Goal: Feedback & Contribution: Submit feedback/report problem

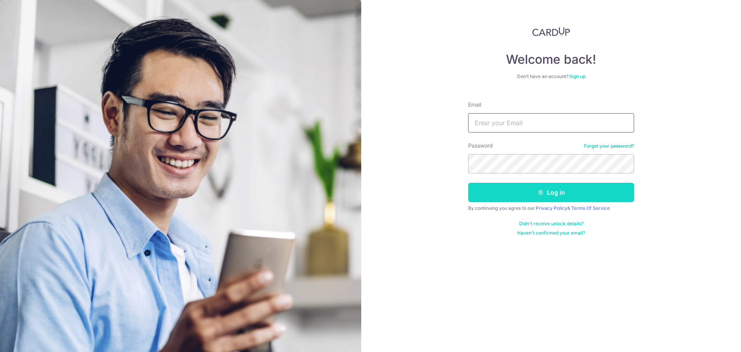
type input "[EMAIL_ADDRESS][DOMAIN_NAME]"
click at [546, 194] on button "Log in" at bounding box center [551, 192] width 166 height 19
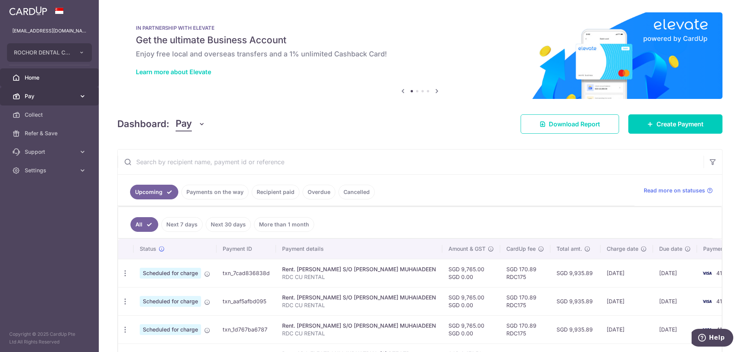
click at [49, 95] on span "Pay" at bounding box center [50, 96] width 51 height 8
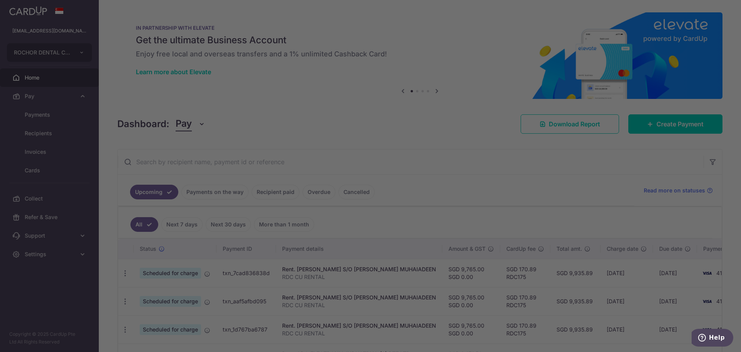
click at [43, 113] on div at bounding box center [374, 177] width 749 height 355
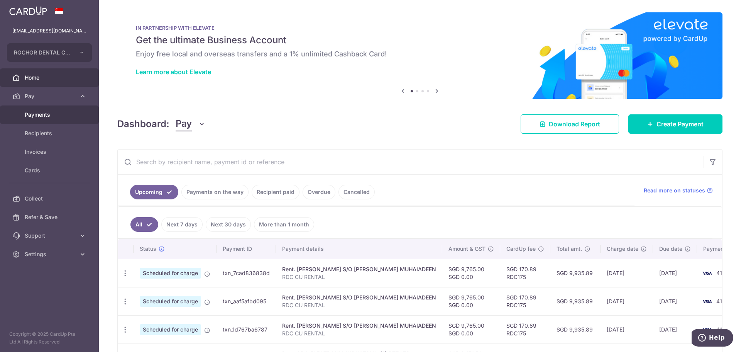
click at [43, 113] on span "Payments" at bounding box center [50, 115] width 51 height 8
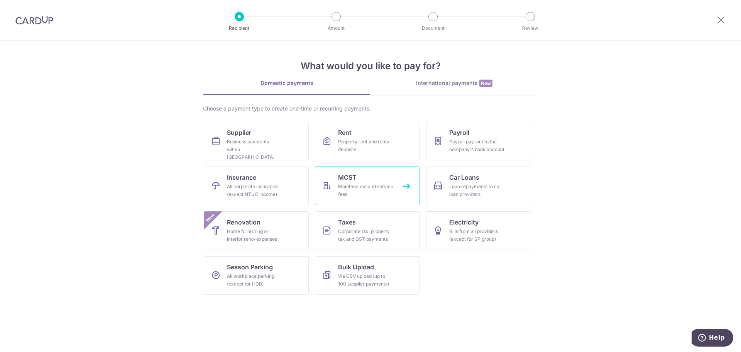
click at [354, 187] on div "Maintenance and service fees" at bounding box center [366, 190] width 56 height 15
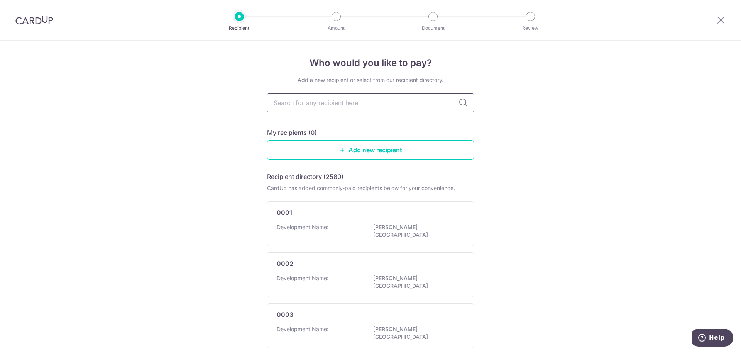
click at [286, 106] on input "text" at bounding box center [370, 102] width 207 height 19
type input "2556"
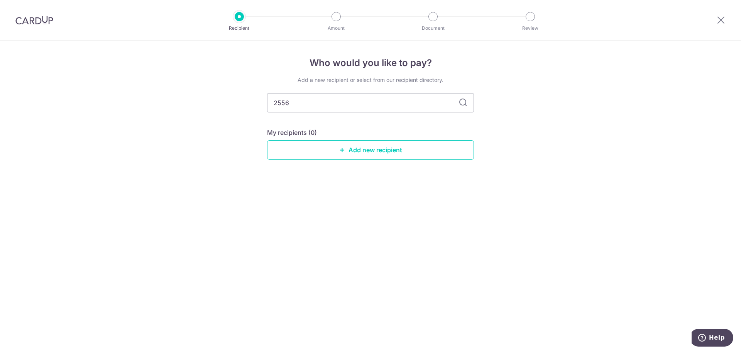
click at [463, 101] on icon at bounding box center [463, 102] width 9 height 9
click at [370, 150] on link "Add new recipient" at bounding box center [370, 149] width 207 height 19
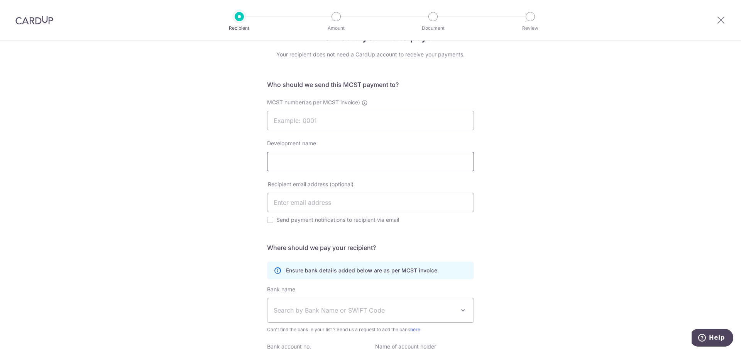
scroll to position [39, 0]
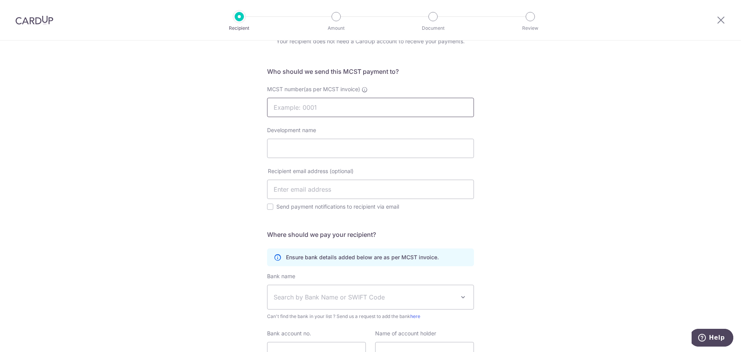
click at [281, 107] on input "MCST number(as per MCST invoice)" at bounding box center [370, 107] width 207 height 19
type input "5"
type input "2556"
click at [291, 147] on input "Development name" at bounding box center [370, 148] width 207 height 19
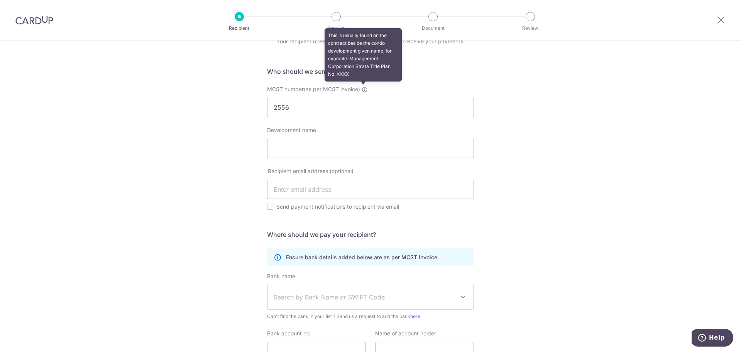
click at [363, 90] on icon at bounding box center [365, 89] width 6 height 6
click at [363, 98] on input "2556" at bounding box center [370, 107] width 207 height 19
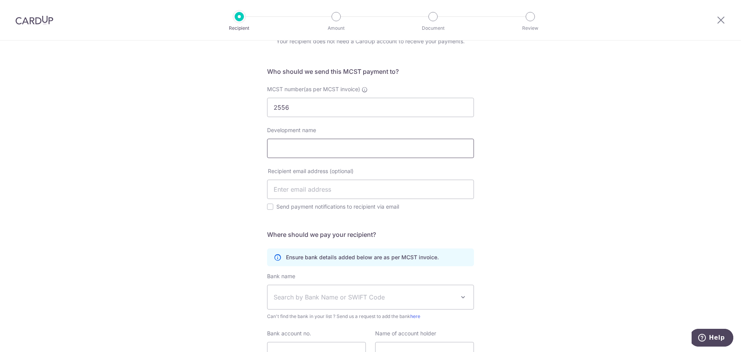
click at [290, 151] on input "Development name" at bounding box center [370, 148] width 207 height 19
type input "b"
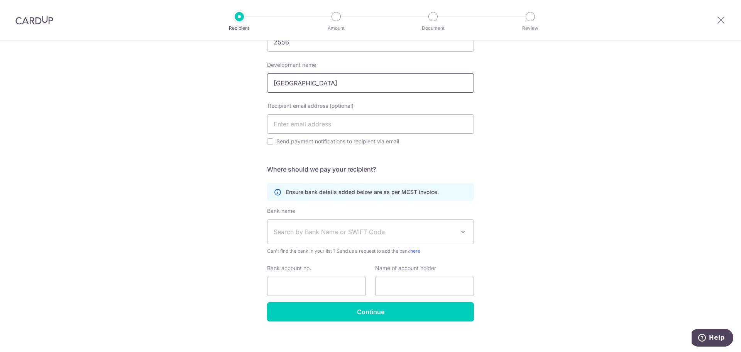
scroll to position [110, 0]
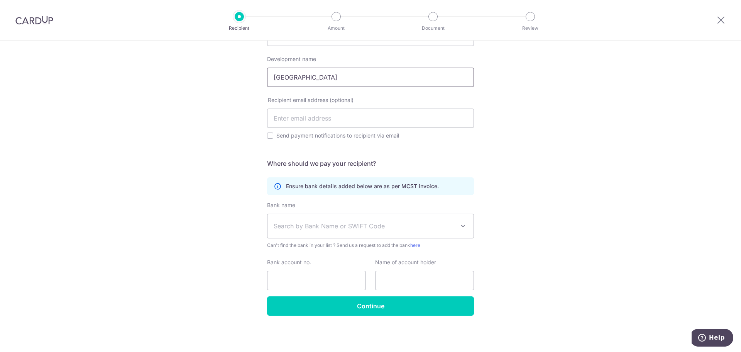
type input "[GEOGRAPHIC_DATA]"
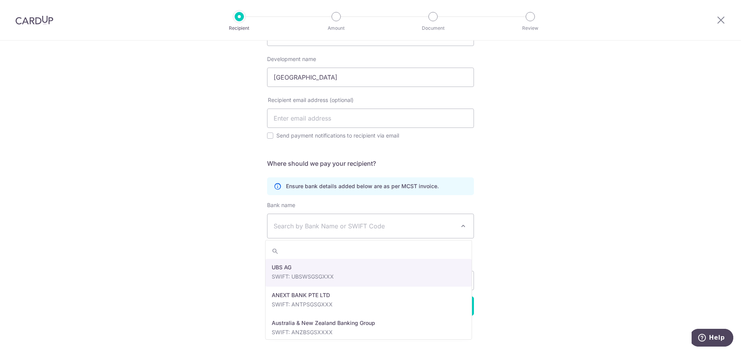
click at [299, 224] on span "Search by Bank Name or SWIFT Code" at bounding box center [364, 225] width 181 height 9
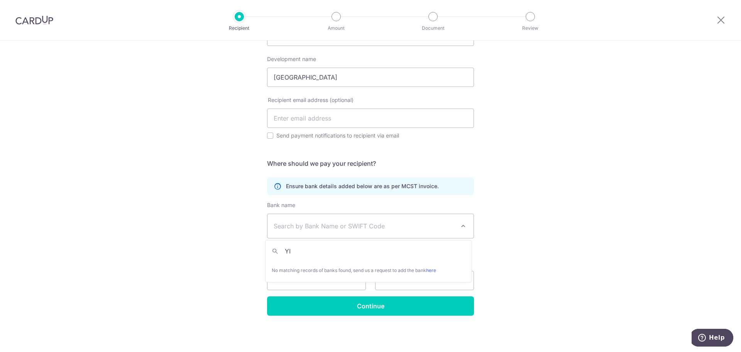
type input "Y"
type input "UOB"
select select "18"
click at [284, 278] on input "Bank account no." at bounding box center [316, 280] width 99 height 19
type input "349359264"
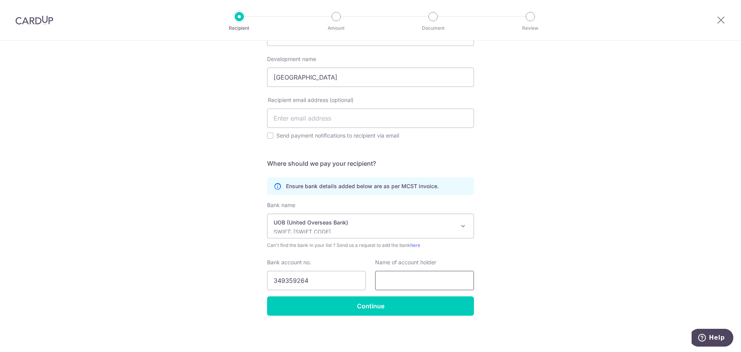
click at [386, 281] on input "text" at bounding box center [424, 280] width 99 height 19
type input "THE MCST PLAN NO. 2556"
click at [279, 280] on input "349359264" at bounding box center [316, 280] width 99 height 19
click at [288, 279] on input "349359264" at bounding box center [316, 280] width 99 height 19
click at [279, 279] on input "3493359264" at bounding box center [316, 280] width 99 height 19
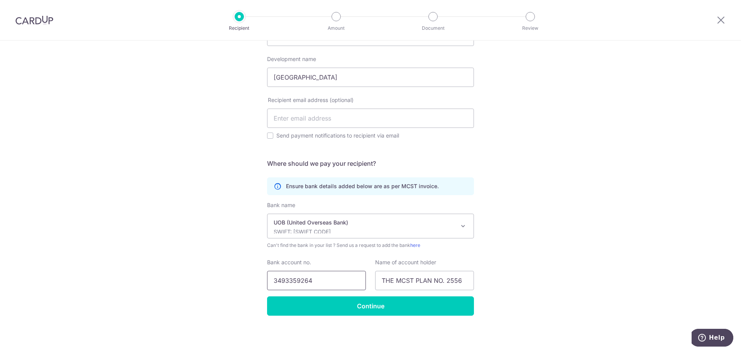
click at [291, 281] on input "3493359264" at bounding box center [316, 280] width 99 height 19
click at [299, 281] on input "3493359264" at bounding box center [316, 280] width 99 height 19
type input "3493359264"
click at [371, 308] on input "Continue" at bounding box center [370, 305] width 207 height 19
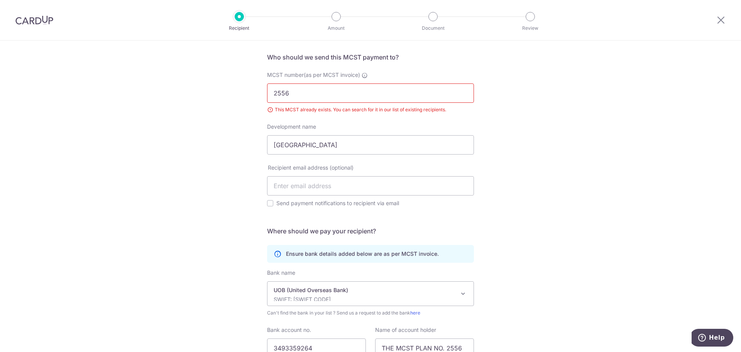
scroll to position [41, 0]
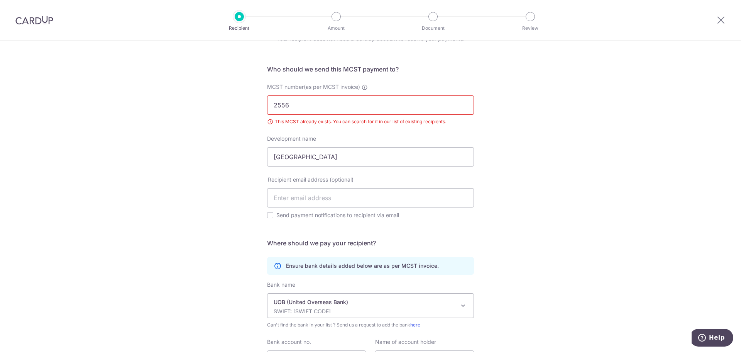
click at [492, 178] on div "Who would you like to pay? Your recipient does not need a CardUp account to rec…" at bounding box center [370, 216] width 741 height 432
drag, startPoint x: 294, startPoint y: 106, endPoint x: 253, endPoint y: 105, distance: 40.9
click at [253, 105] on div "Who would you like to pay? Your recipient does not need a CardUp account to rec…" at bounding box center [370, 216] width 741 height 432
click at [282, 122] on div "This MCST already exists. You can search for it in our list of existing recipie…" at bounding box center [370, 122] width 207 height 8
drag, startPoint x: 506, startPoint y: 164, endPoint x: 435, endPoint y: 142, distance: 74.2
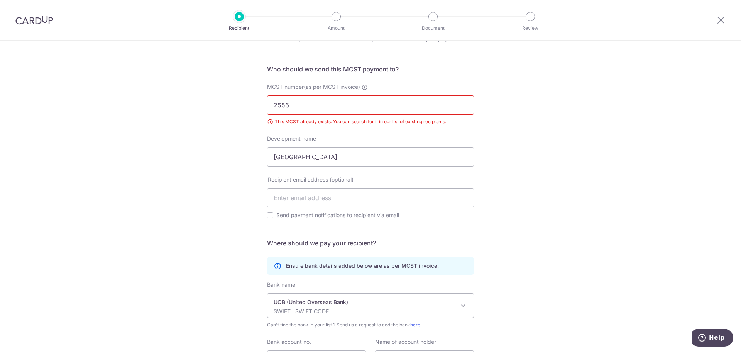
click at [498, 161] on div "Who would you like to pay? Your recipient does not need a CardUp account to rec…" at bounding box center [370, 216] width 741 height 432
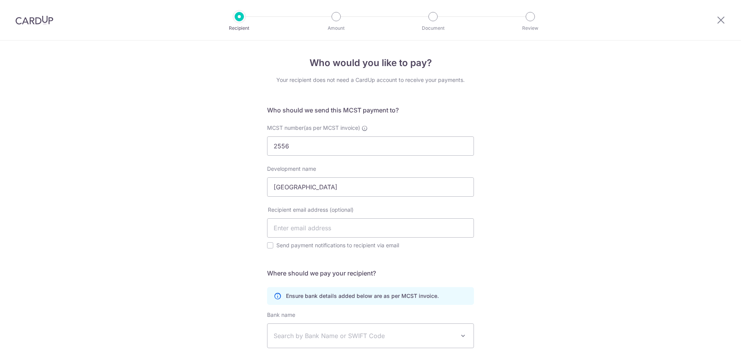
select select "18"
click at [36, 22] on img at bounding box center [34, 19] width 38 height 9
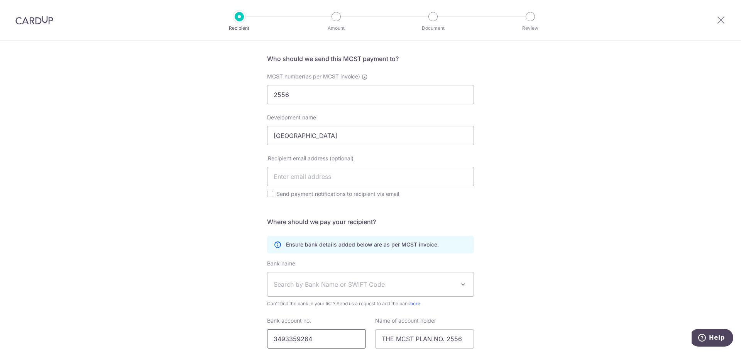
scroll to position [110, 0]
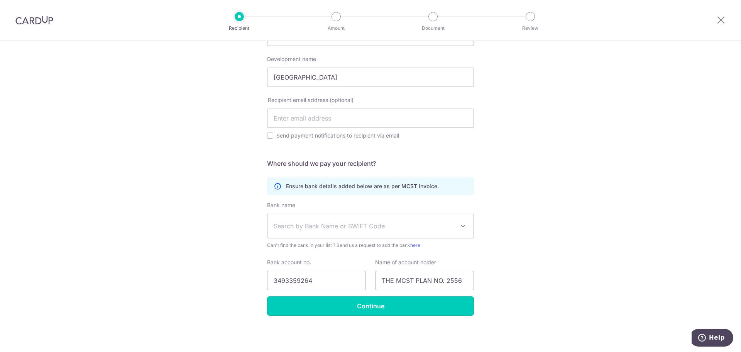
click at [322, 306] on input "Continue" at bounding box center [370, 305] width 207 height 19
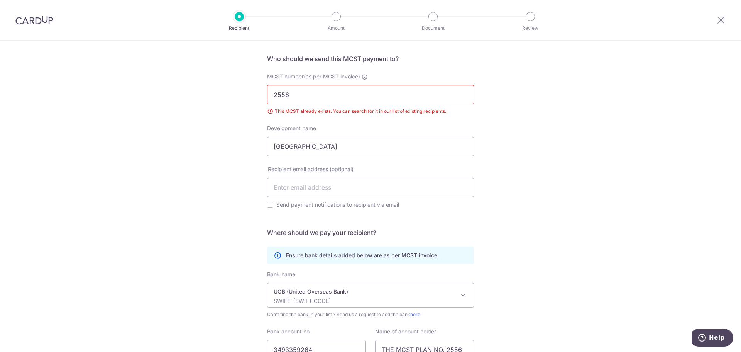
scroll to position [41, 0]
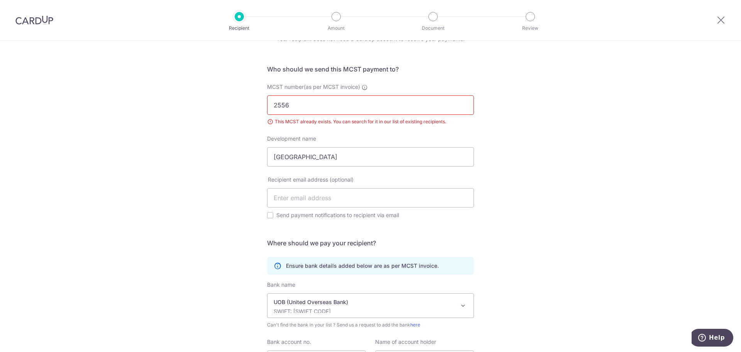
drag, startPoint x: 312, startPoint y: 102, endPoint x: 186, endPoint y: 95, distance: 125.7
click at [309, 102] on input "2556" at bounding box center [370, 104] width 207 height 19
click at [27, 19] on img at bounding box center [34, 19] width 38 height 9
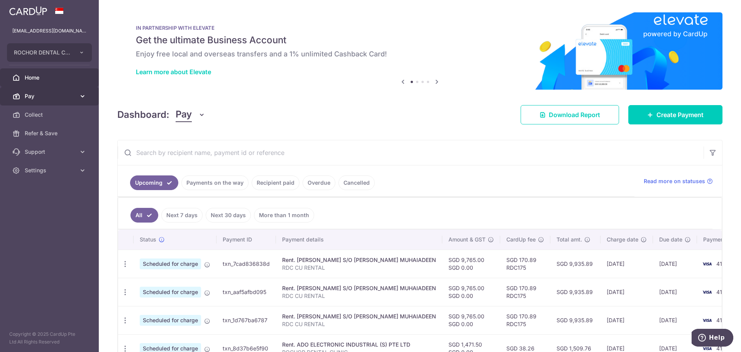
click at [32, 96] on span "Pay" at bounding box center [50, 96] width 51 height 8
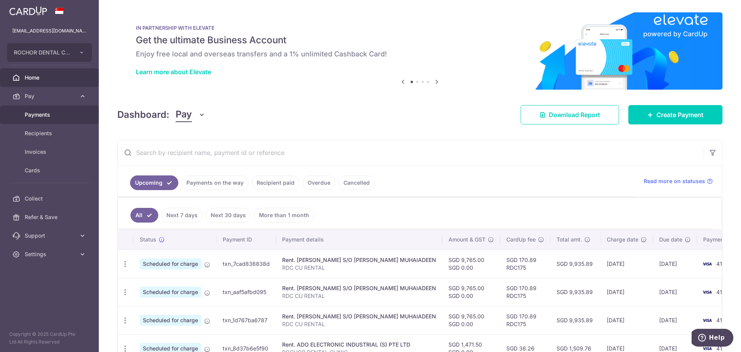
click at [37, 112] on span "Payments" at bounding box center [50, 115] width 51 height 8
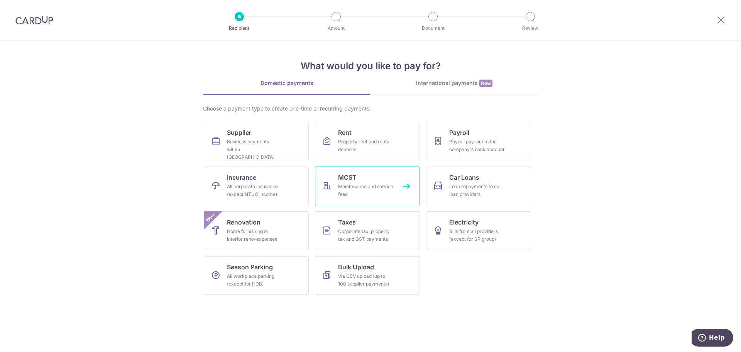
click at [350, 181] on span "MCST" at bounding box center [347, 177] width 19 height 9
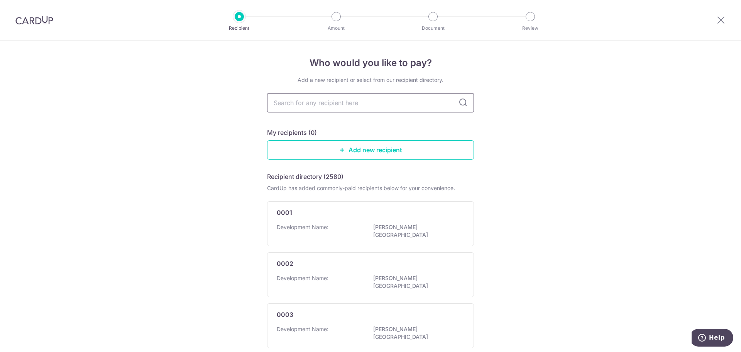
click at [288, 106] on input "text" at bounding box center [370, 102] width 207 height 19
type input "2556"
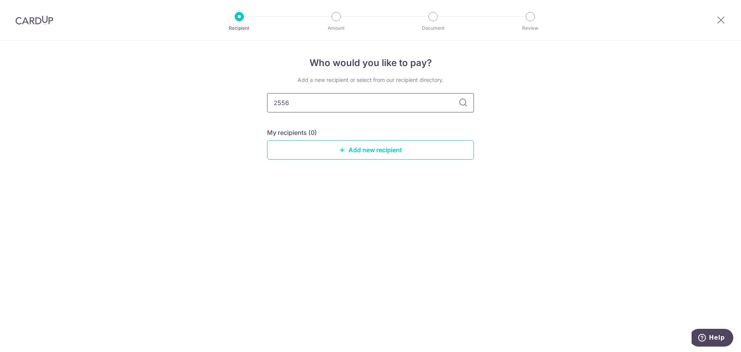
click at [457, 102] on input "2556" at bounding box center [370, 102] width 207 height 19
click at [390, 103] on input "2556" at bounding box center [370, 102] width 207 height 19
click at [452, 103] on input "2556" at bounding box center [370, 102] width 207 height 19
drag, startPoint x: 303, startPoint y: 100, endPoint x: 348, endPoint y: 102, distance: 44.4
click at [305, 100] on input "2556" at bounding box center [370, 102] width 207 height 19
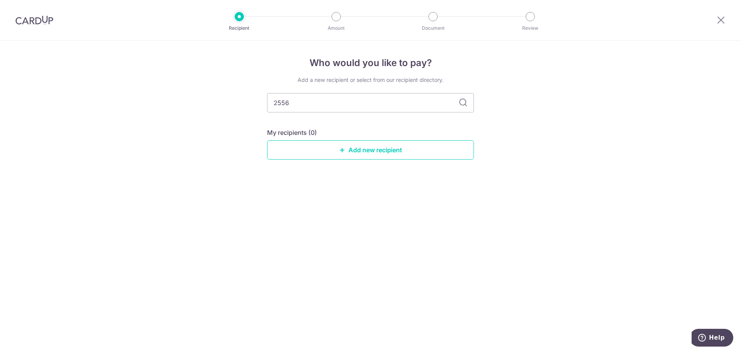
drag, startPoint x: 295, startPoint y: 103, endPoint x: 246, endPoint y: 103, distance: 49.8
click at [246, 103] on div "Who would you like to pay? Add a new recipient or select from our recipient dir…" at bounding box center [370, 196] width 741 height 311
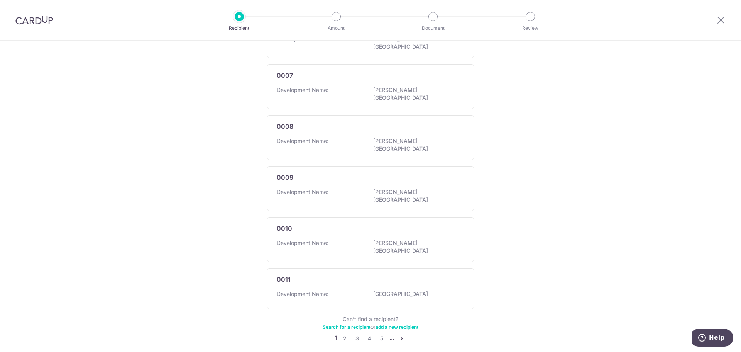
scroll to position [394, 0]
click at [352, 322] on link "Search for a recipient" at bounding box center [347, 325] width 48 height 6
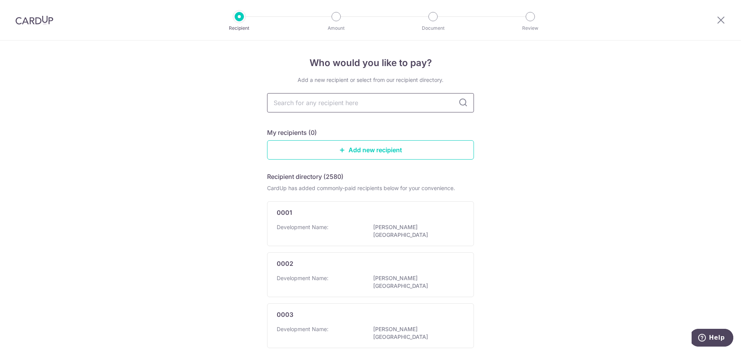
click at [291, 96] on input "text" at bounding box center [370, 102] width 207 height 19
type input "5"
type input "2"
type input "5"
type input "2"
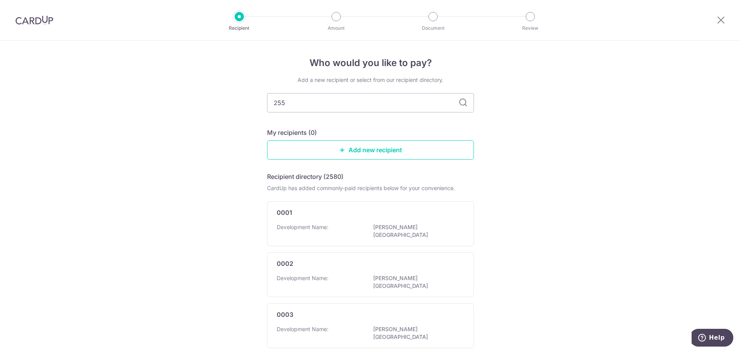
type input "2556"
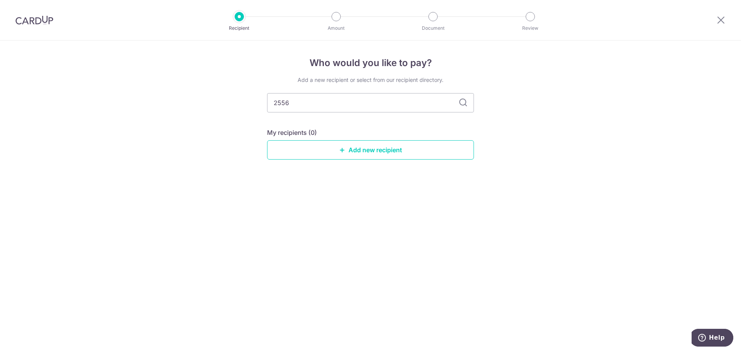
click at [460, 102] on icon at bounding box center [463, 102] width 9 height 9
click at [459, 103] on icon at bounding box center [463, 102] width 9 height 9
click at [460, 104] on icon at bounding box center [463, 102] width 9 height 9
click at [38, 22] on img at bounding box center [34, 19] width 38 height 9
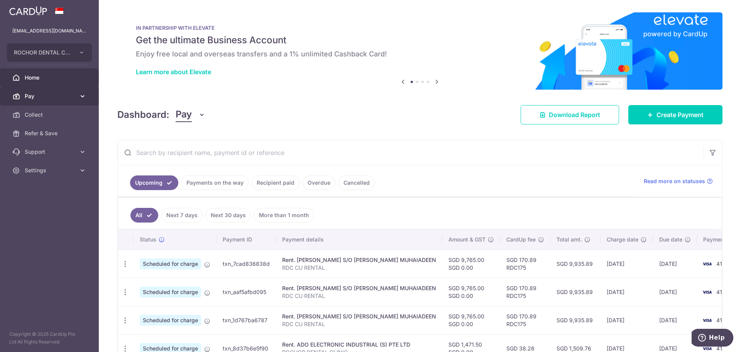
click at [37, 97] on span "Pay" at bounding box center [50, 96] width 51 height 8
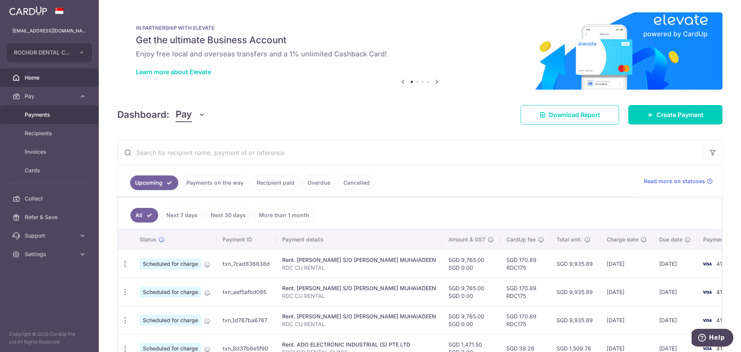
click at [37, 113] on span "Payments" at bounding box center [50, 115] width 51 height 8
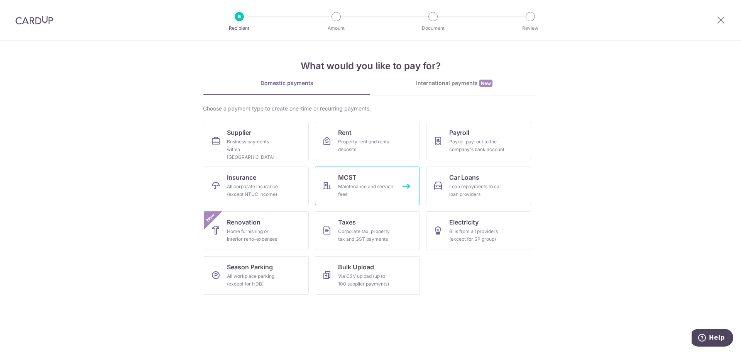
click at [352, 188] on div "Maintenance and service fees" at bounding box center [366, 190] width 56 height 15
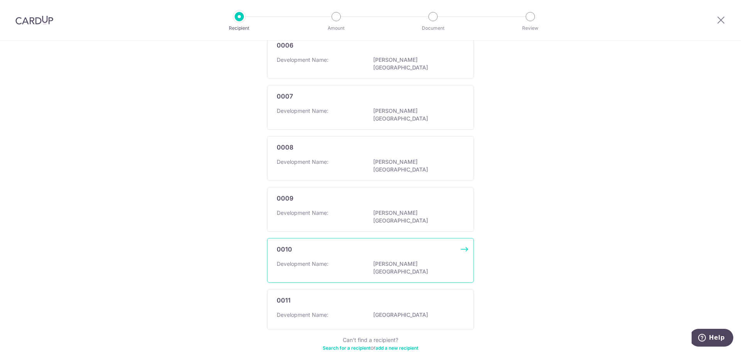
scroll to position [394, 0]
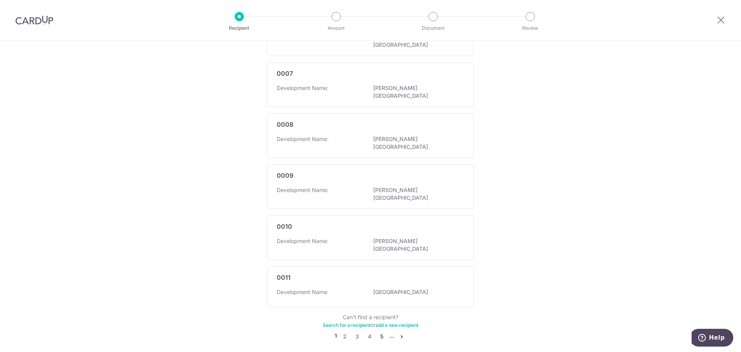
click at [379, 332] on link "5" at bounding box center [381, 336] width 9 height 9
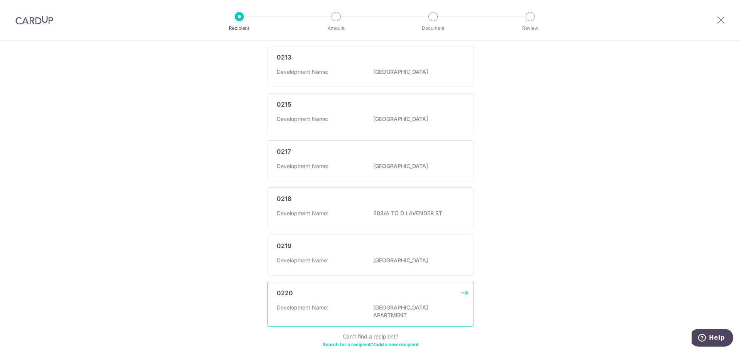
scroll to position [398, 0]
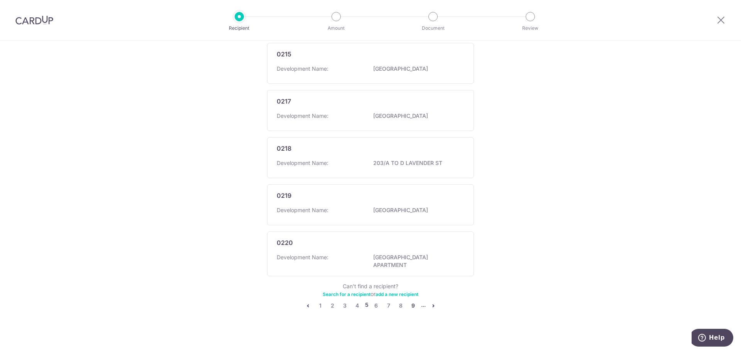
click at [411, 301] on link "9" at bounding box center [413, 305] width 9 height 9
click at [415, 302] on link "13" at bounding box center [417, 305] width 9 height 9
click at [416, 301] on link "17" at bounding box center [418, 301] width 9 height 9
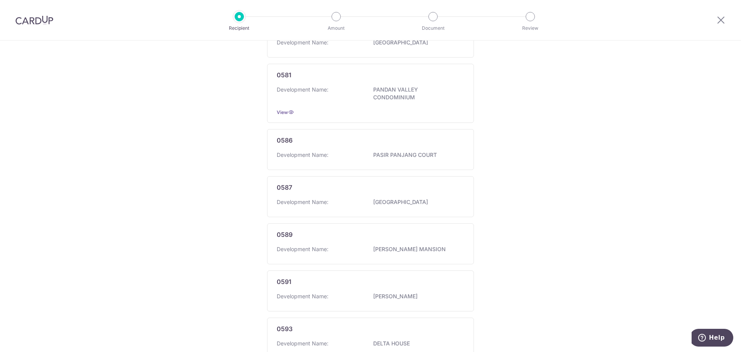
scroll to position [416, 0]
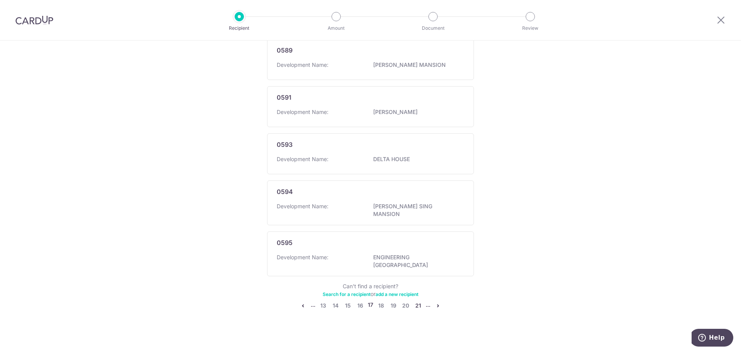
click at [416, 301] on link "21" at bounding box center [417, 305] width 9 height 9
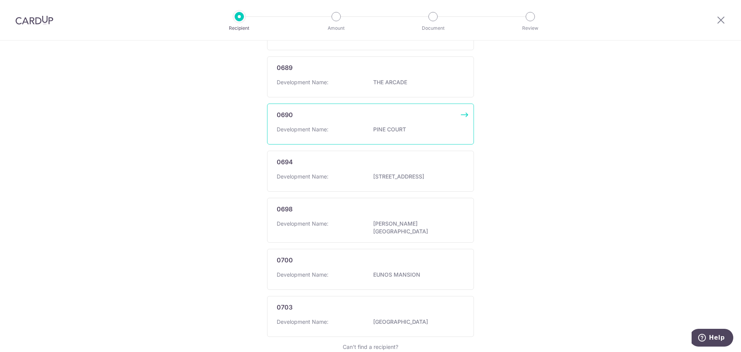
scroll to position [401, 0]
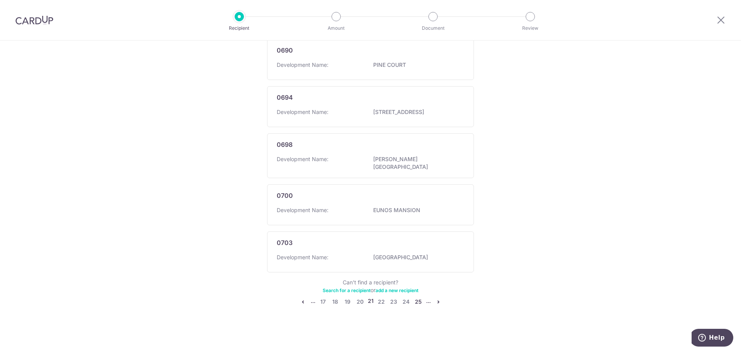
click at [415, 302] on link "25" at bounding box center [418, 301] width 9 height 9
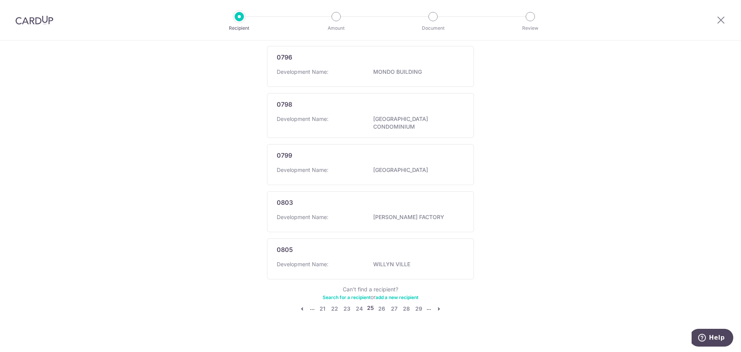
click at [439, 305] on icon "pager" at bounding box center [439, 308] width 6 height 6
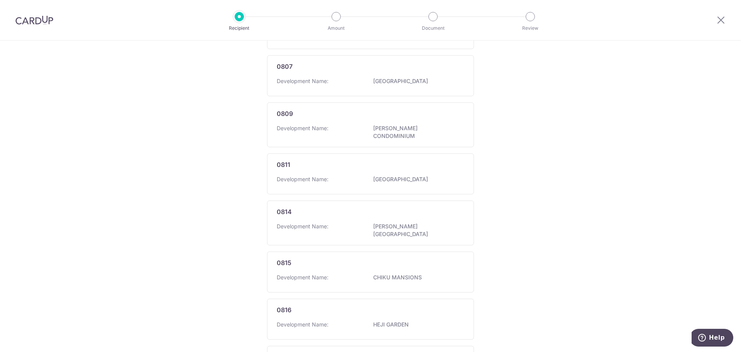
scroll to position [394, 0]
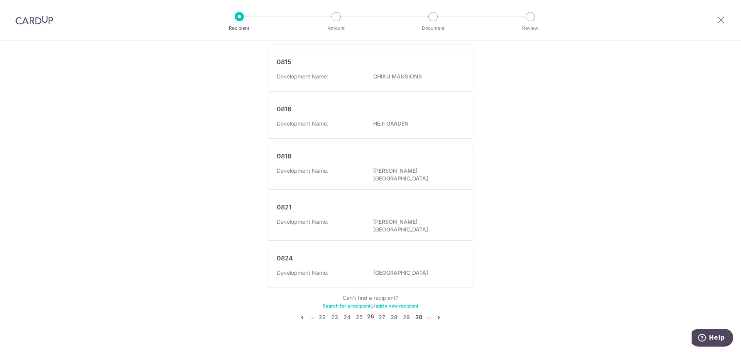
click at [419, 312] on link "30" at bounding box center [418, 316] width 9 height 9
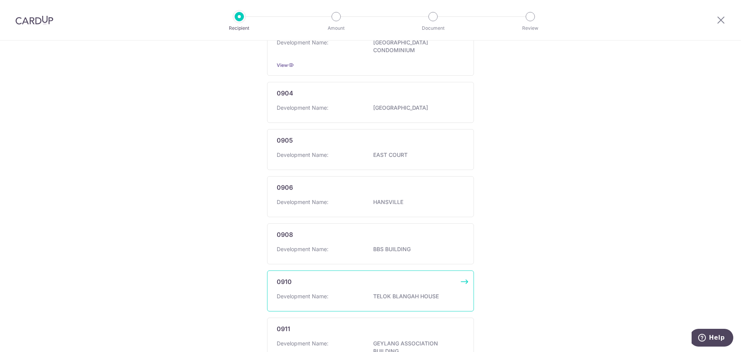
scroll to position [412, 0]
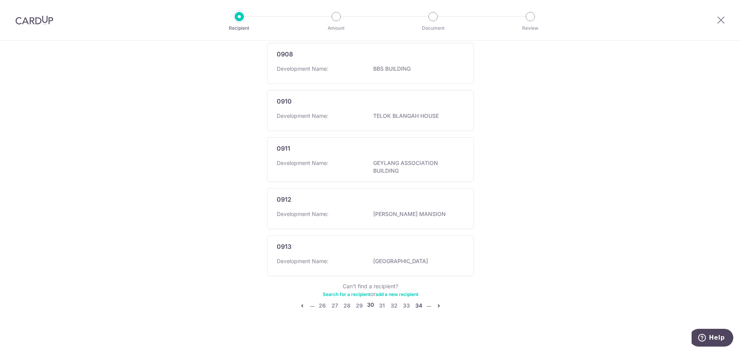
click at [419, 301] on link "34" at bounding box center [418, 305] width 9 height 9
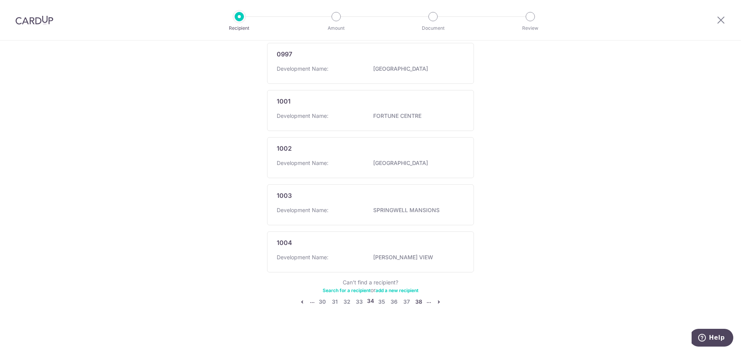
click at [419, 300] on link "38" at bounding box center [418, 301] width 9 height 9
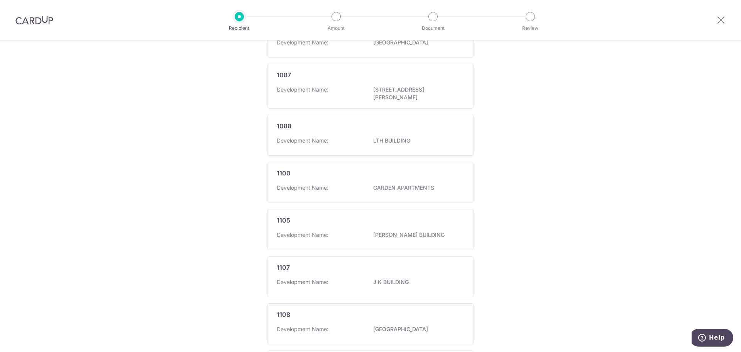
scroll to position [386, 0]
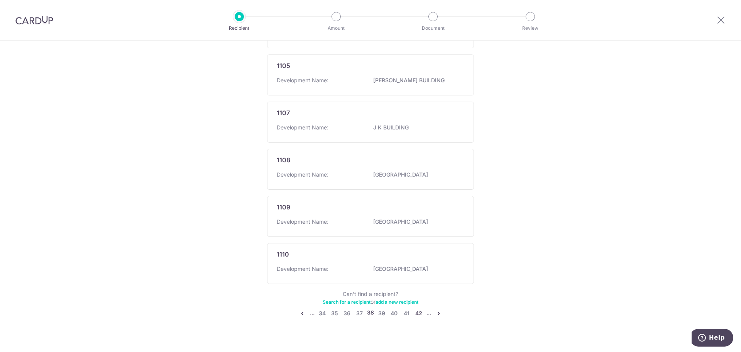
click at [418, 308] on link "42" at bounding box center [418, 312] width 9 height 9
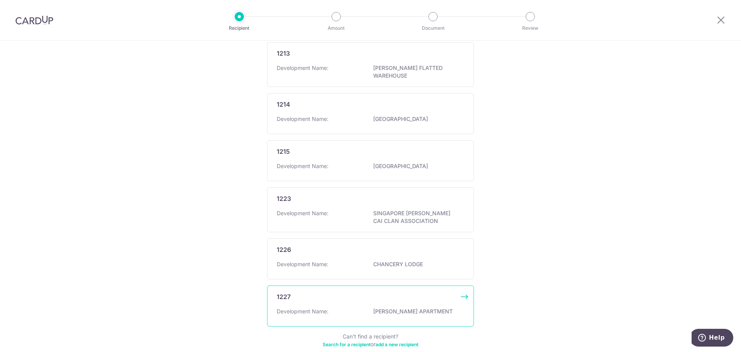
scroll to position [405, 0]
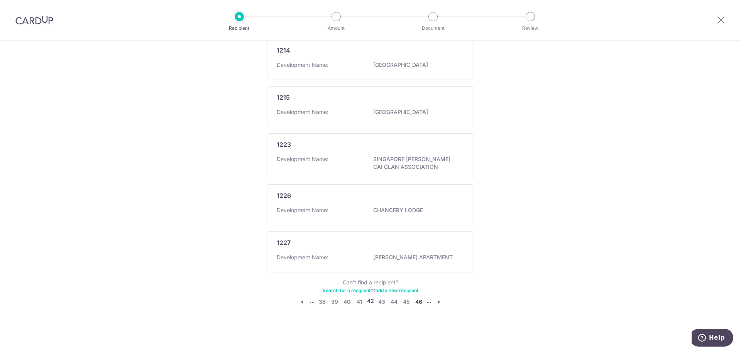
click at [419, 302] on link "46" at bounding box center [418, 301] width 9 height 9
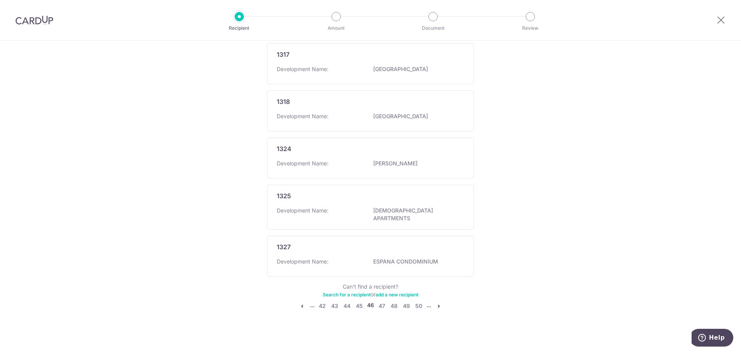
scroll to position [394, 0]
click at [419, 302] on link "50" at bounding box center [418, 305] width 9 height 9
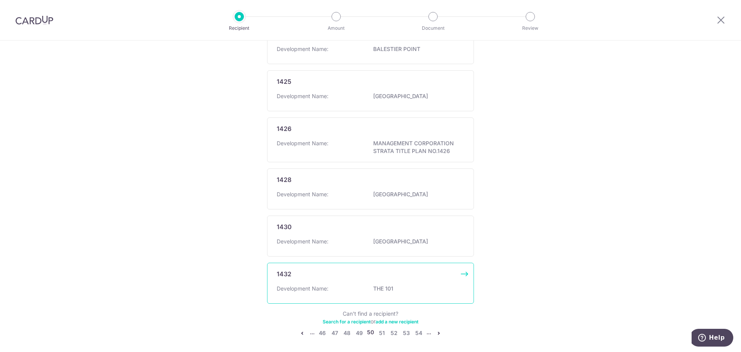
scroll to position [409, 0]
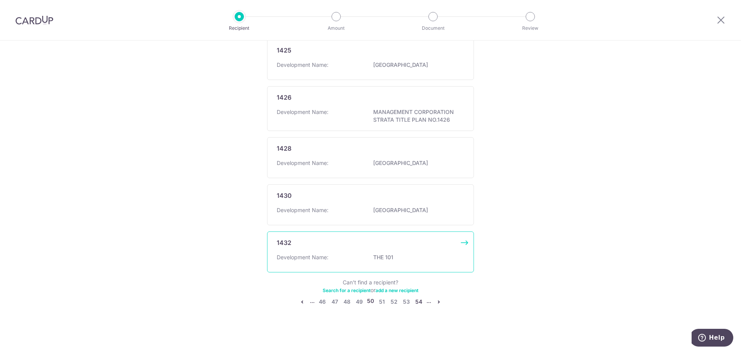
click at [418, 301] on link "54" at bounding box center [418, 301] width 9 height 9
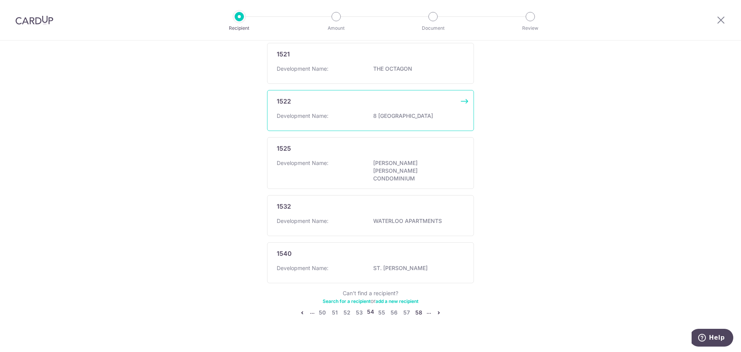
click at [418, 308] on link "58" at bounding box center [418, 312] width 9 height 9
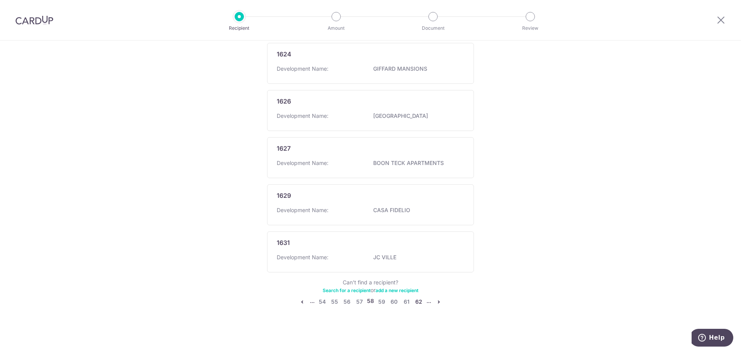
click at [415, 301] on link "62" at bounding box center [418, 301] width 9 height 9
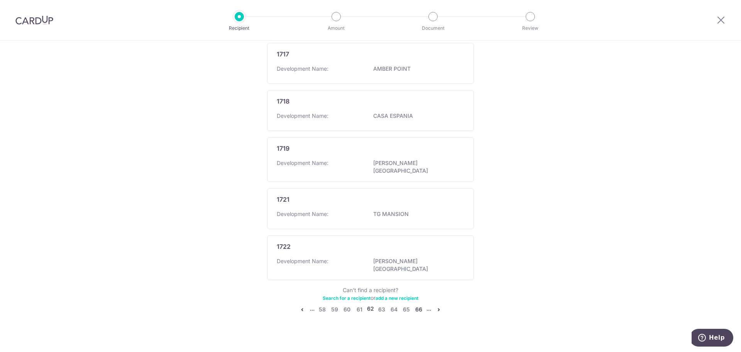
click at [419, 305] on link "66" at bounding box center [418, 309] width 9 height 9
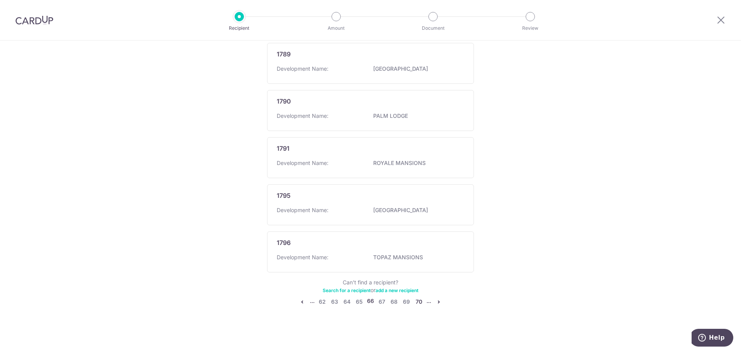
click at [418, 300] on link "70" at bounding box center [418, 301] width 9 height 9
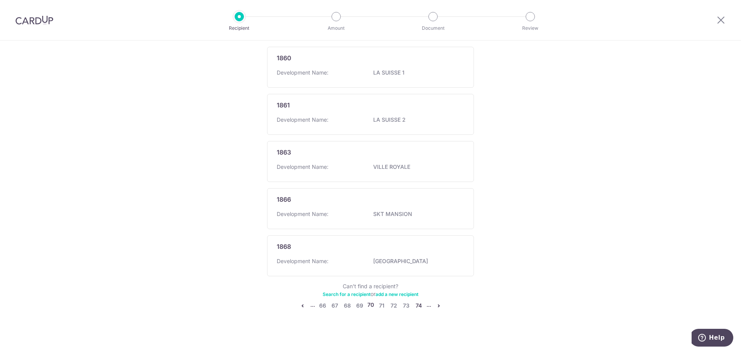
click at [417, 301] on link "74" at bounding box center [418, 305] width 9 height 9
click at [417, 301] on link "78" at bounding box center [418, 305] width 9 height 9
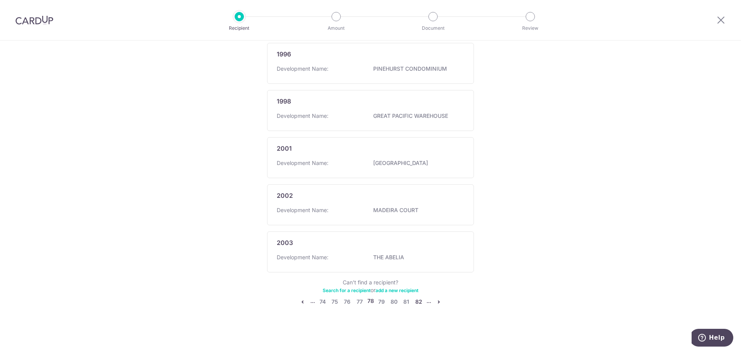
click at [418, 302] on link "82" at bounding box center [418, 301] width 9 height 9
click at [418, 302] on link "86" at bounding box center [418, 301] width 9 height 9
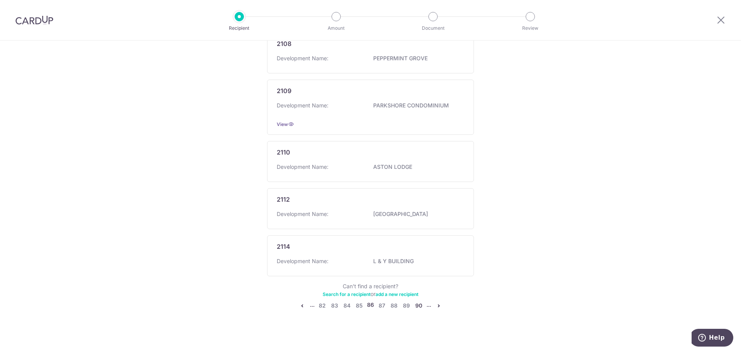
click at [417, 302] on link "90" at bounding box center [418, 305] width 9 height 9
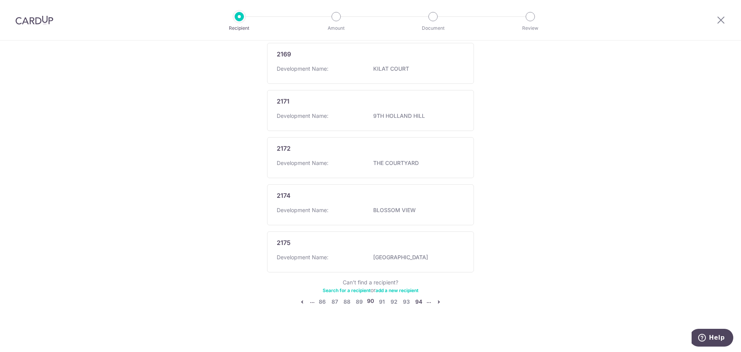
click at [417, 302] on link "94" at bounding box center [418, 301] width 9 height 9
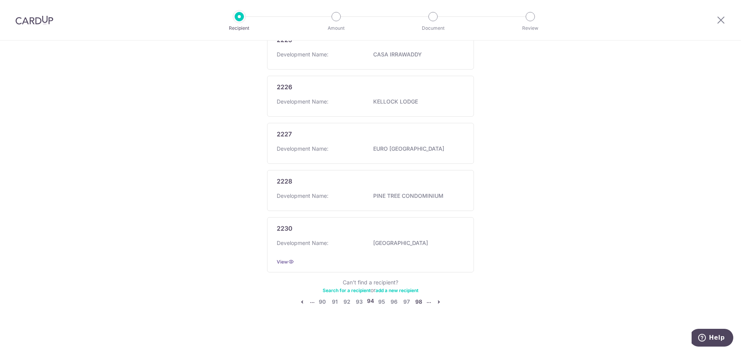
click at [417, 302] on link "98" at bounding box center [418, 301] width 9 height 9
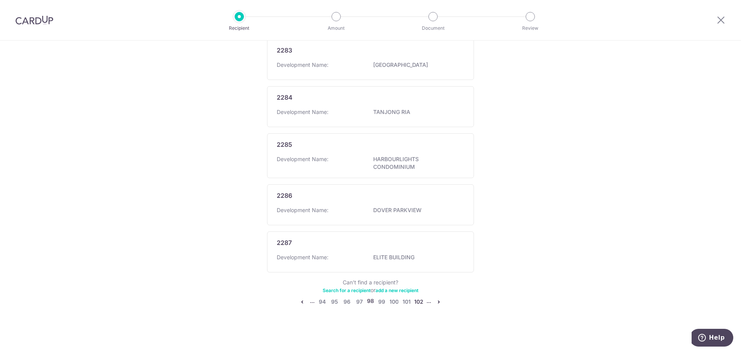
click at [416, 301] on link "102" at bounding box center [418, 301] width 9 height 9
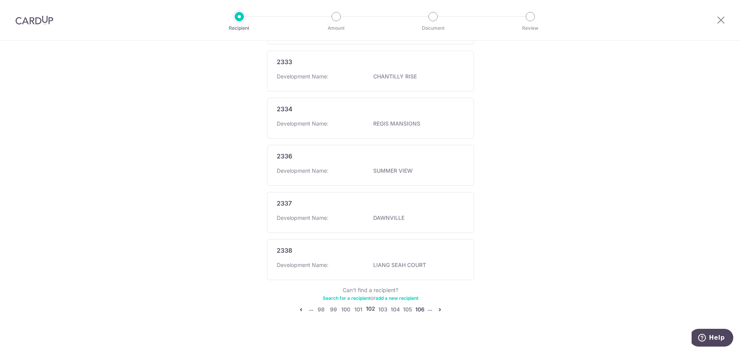
click at [420, 305] on link "106" at bounding box center [419, 309] width 9 height 9
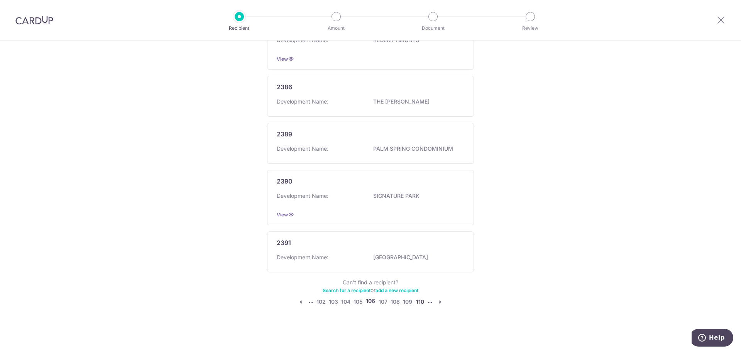
click at [420, 302] on link "110" at bounding box center [419, 301] width 9 height 9
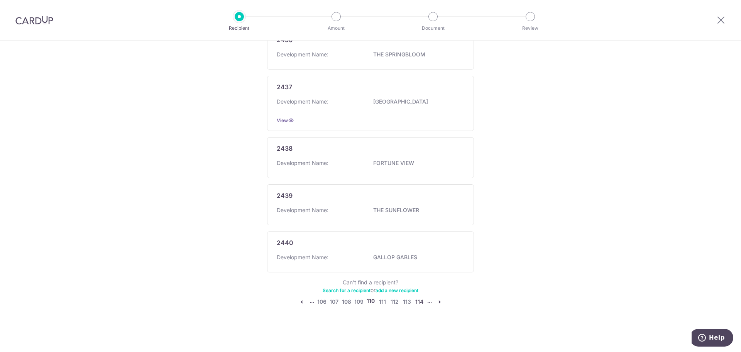
click at [419, 301] on link "114" at bounding box center [419, 301] width 9 height 9
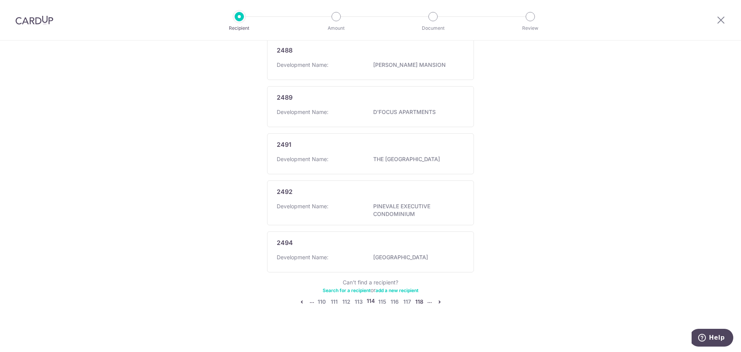
click at [420, 300] on link "118" at bounding box center [419, 301] width 9 height 9
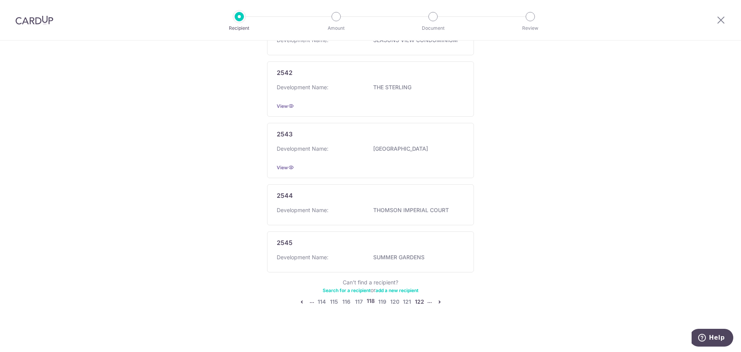
click at [418, 302] on link "122" at bounding box center [419, 301] width 9 height 9
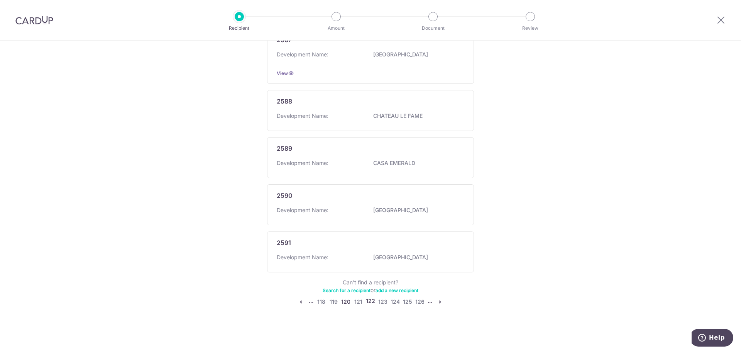
click at [344, 301] on link "120" at bounding box center [345, 301] width 9 height 9
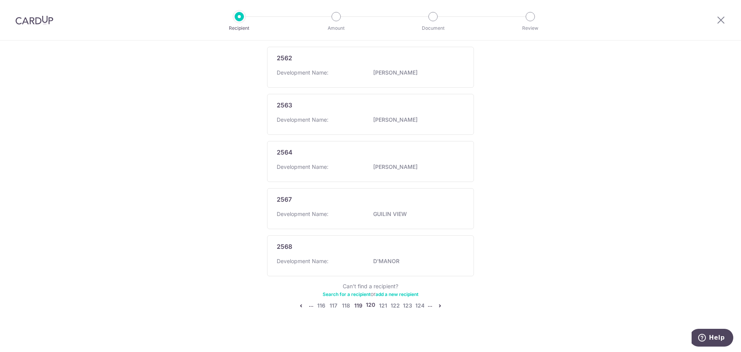
click at [357, 301] on link "119" at bounding box center [358, 305] width 9 height 9
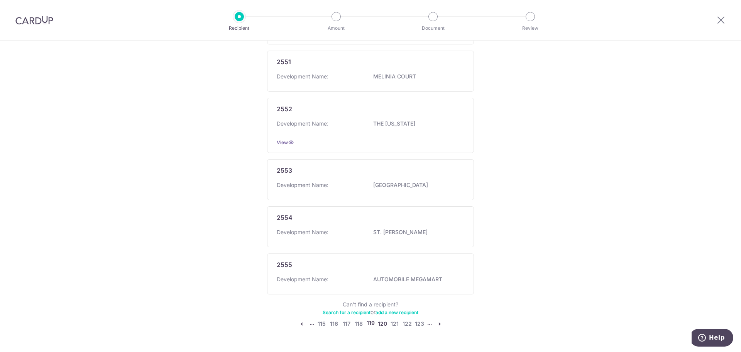
click at [381, 323] on link "120" at bounding box center [382, 323] width 9 height 9
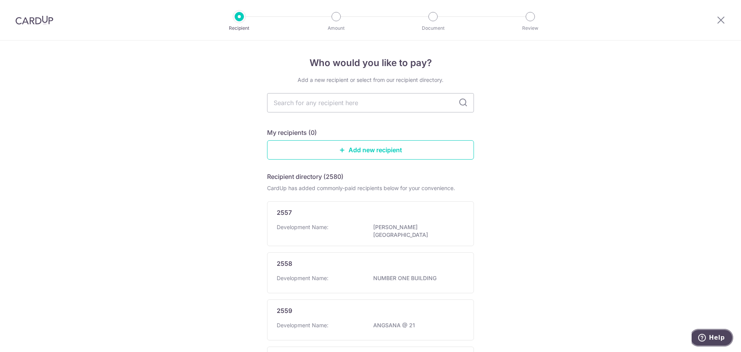
click at [716, 340] on span "Help" at bounding box center [717, 337] width 16 height 7
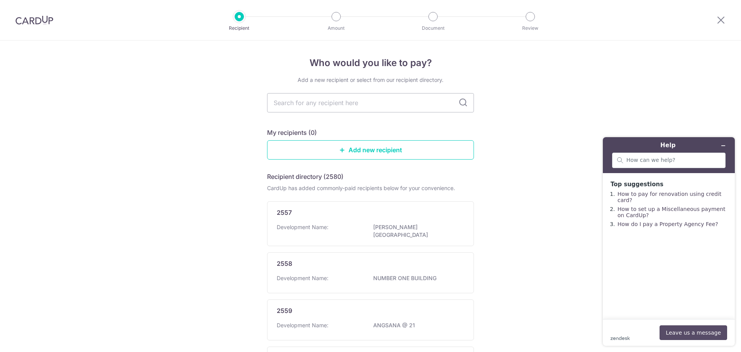
click at [682, 329] on button "Leave us a message" at bounding box center [694, 332] width 68 height 15
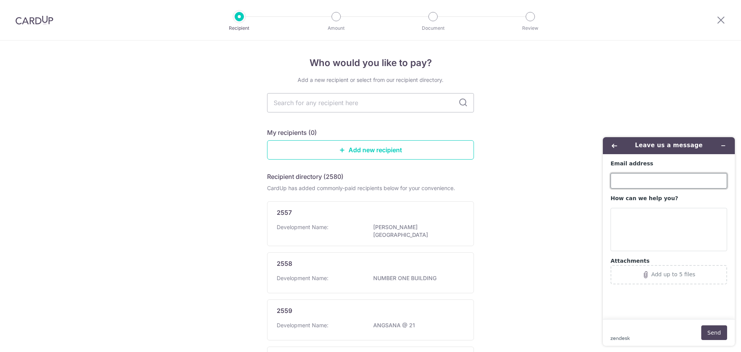
click at [622, 180] on input "Email address" at bounding box center [669, 180] width 117 height 15
type input "rochordental@gmail.com"
click at [623, 214] on textarea "How can we help you?" at bounding box center [669, 229] width 117 height 43
paste textarea "#244046"
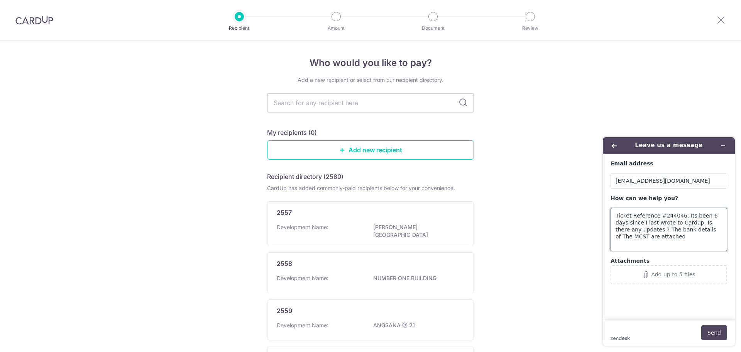
click at [640, 229] on textarea "Ticket Reference #244046. Its been 6 days since I last wrote to Cardup. Is ther…" at bounding box center [669, 229] width 117 height 43
drag, startPoint x: 625, startPoint y: 238, endPoint x: 634, endPoint y: 237, distance: 8.9
click at [634, 237] on textarea "Ticket Reference #244046. Its been 6 days since I last wrote to Cardup. Is ther…" at bounding box center [669, 229] width 117 height 43
drag, startPoint x: 688, startPoint y: 237, endPoint x: 718, endPoint y: 236, distance: 30.1
click at [718, 236] on textarea "Ticket Reference #244046. Its been 6 days since I last wrote to Cardup. Is ther…" at bounding box center [669, 229] width 117 height 43
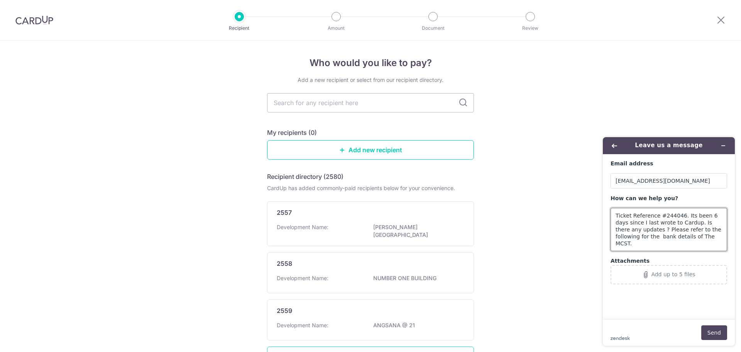
type textarea "Ticket Reference #244046. Its been 6 days since I last wrote to Cardup. Is ther…"
click at [666, 276] on div "Add up to 5 files" at bounding box center [673, 274] width 44 height 6
click at [620, 280] on icon at bounding box center [619, 276] width 7 height 9
click at [710, 333] on button "Send" at bounding box center [714, 332] width 26 height 15
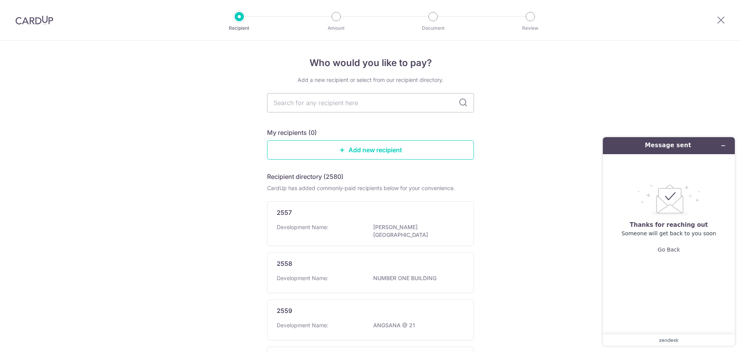
click at [31, 24] on img at bounding box center [34, 19] width 38 height 9
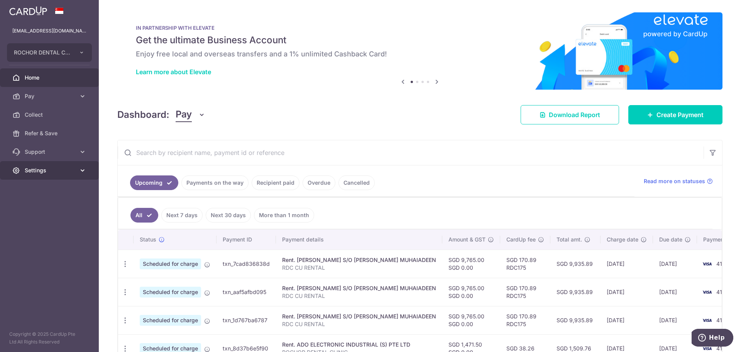
click at [39, 170] on span "Settings" at bounding box center [50, 170] width 51 height 8
click at [35, 207] on span "Logout" at bounding box center [50, 207] width 51 height 8
